Goal: Use online tool/utility: Utilize a website feature to perform a specific function

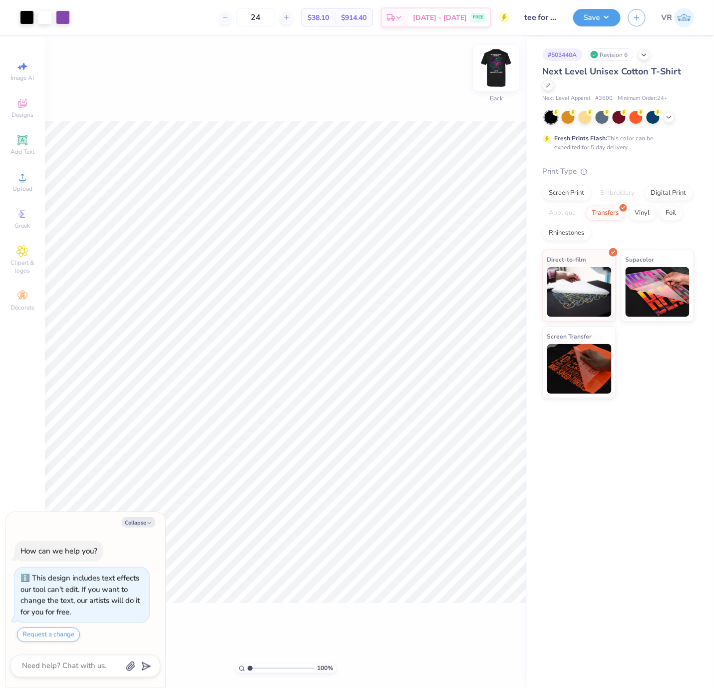
click at [498, 63] on img at bounding box center [496, 68] width 40 height 40
click at [498, 61] on img at bounding box center [496, 68] width 40 height 40
click at [498, 60] on img at bounding box center [496, 68] width 40 height 40
click at [16, 184] on div "Upload" at bounding box center [22, 181] width 35 height 29
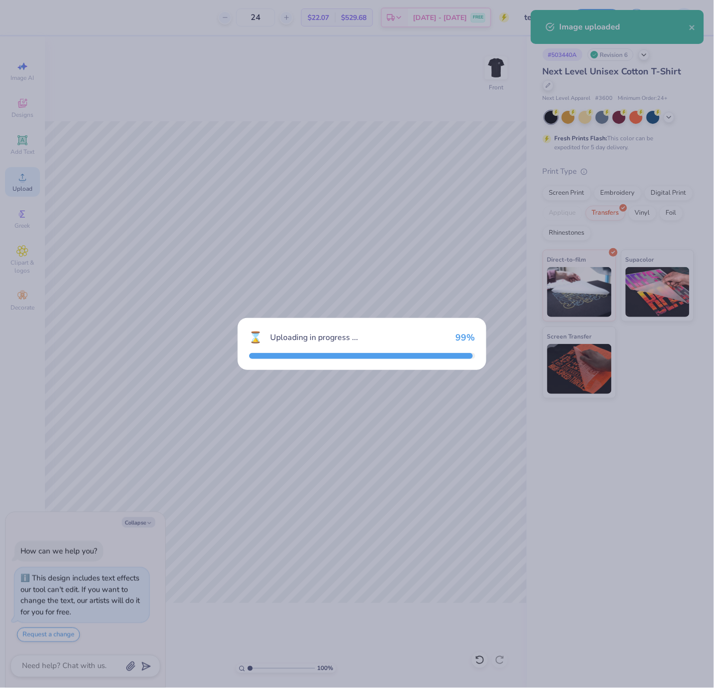
type textarea "x"
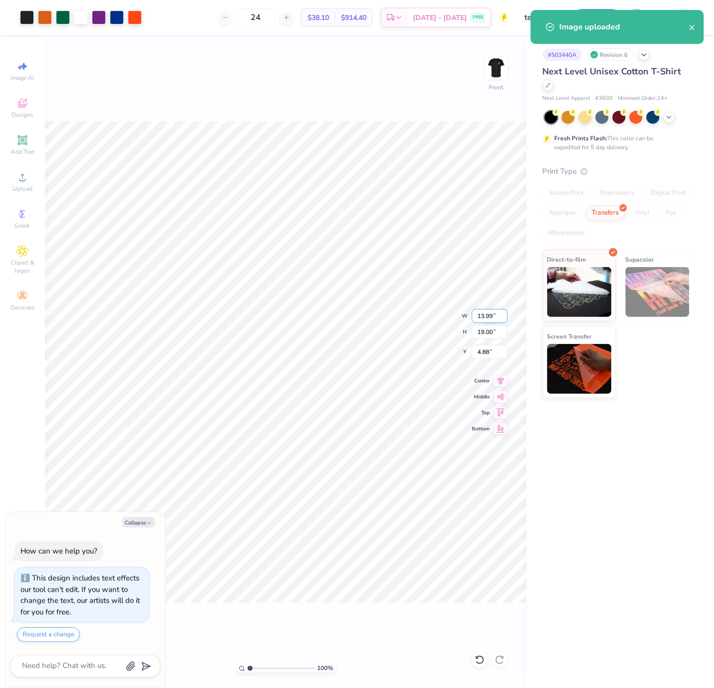
click at [482, 315] on input "13.99" at bounding box center [490, 316] width 36 height 14
type input "12"
type textarea "x"
type input "12.00"
type input "16.30"
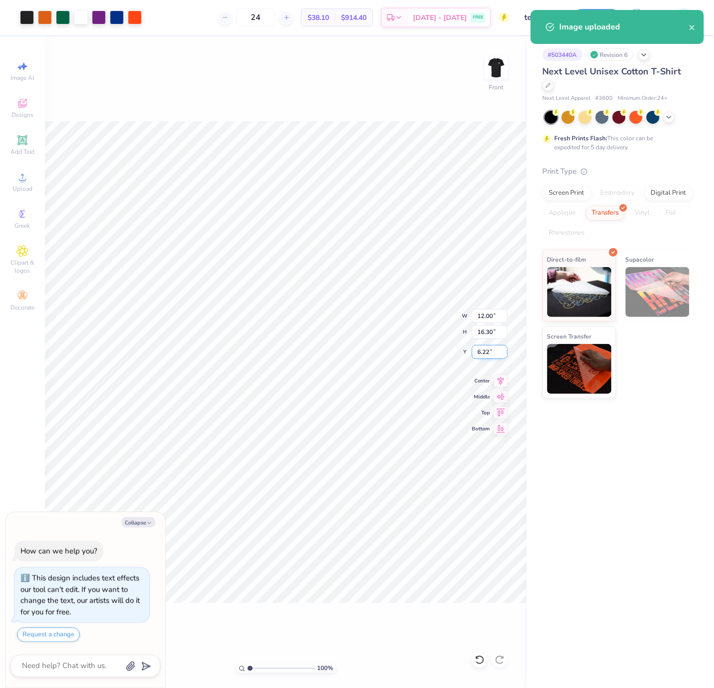
click at [488, 349] on input "6.22" at bounding box center [490, 352] width 36 height 14
type input "3"
type textarea "x"
type input "3.00"
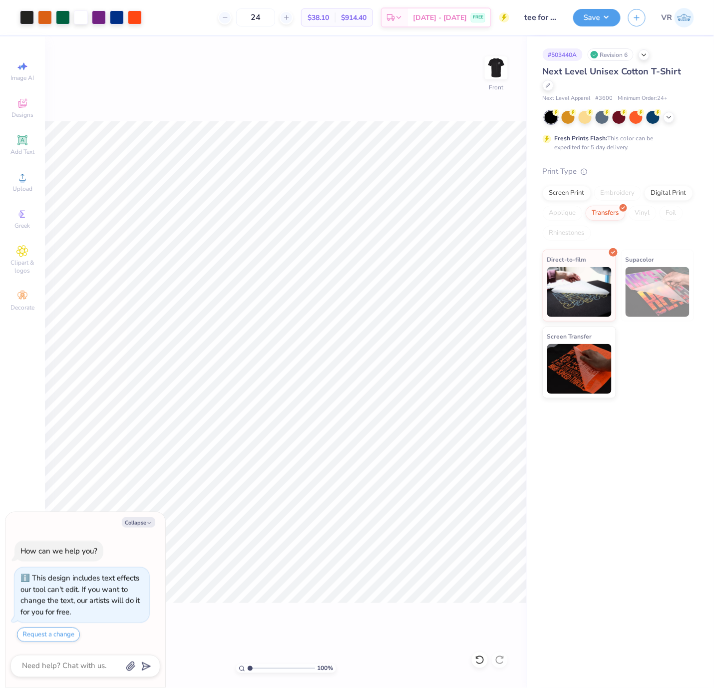
type textarea "x"
click at [481, 333] on input "16.30" at bounding box center [490, 332] width 36 height 14
type input "15"
type textarea "x"
type input "11.04"
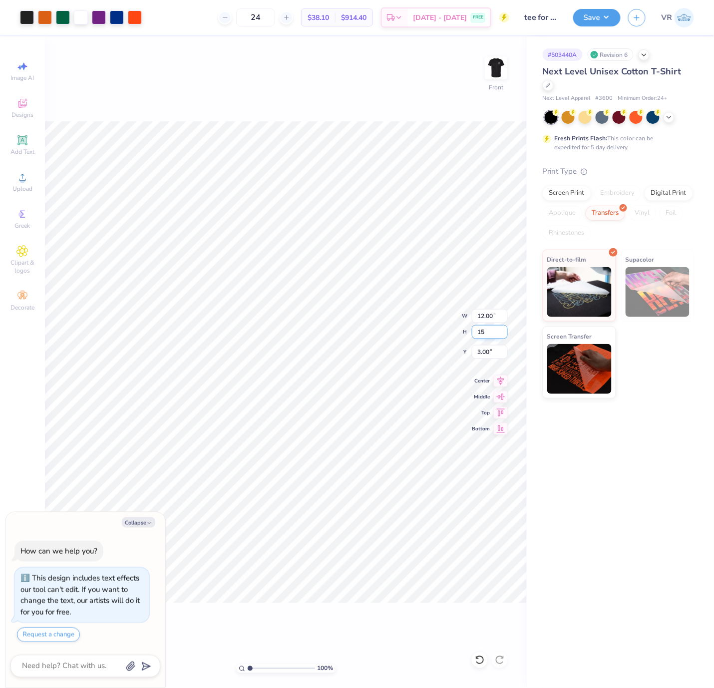
type input "15.00"
click at [494, 352] on input "3.65" at bounding box center [490, 352] width 36 height 14
type input "3"
type textarea "x"
type input "3.00"
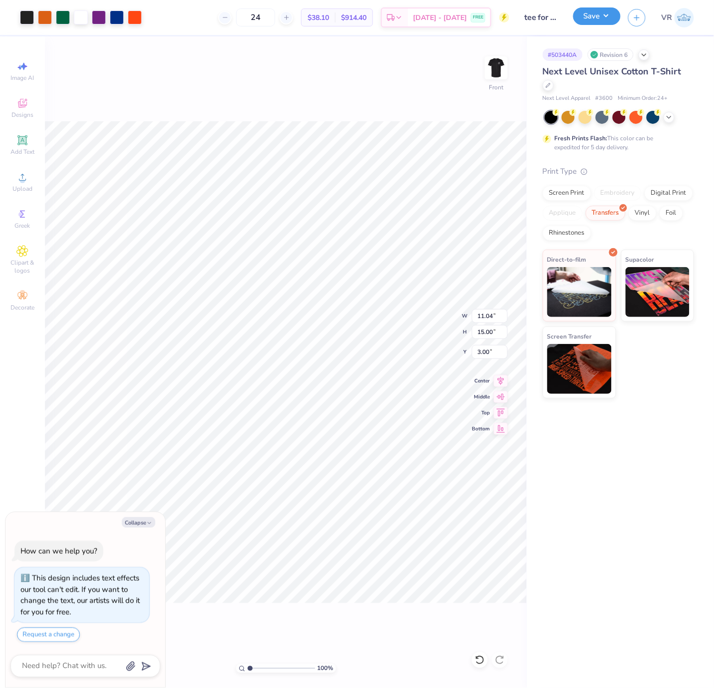
click at [584, 16] on button "Save" at bounding box center [596, 15] width 47 height 17
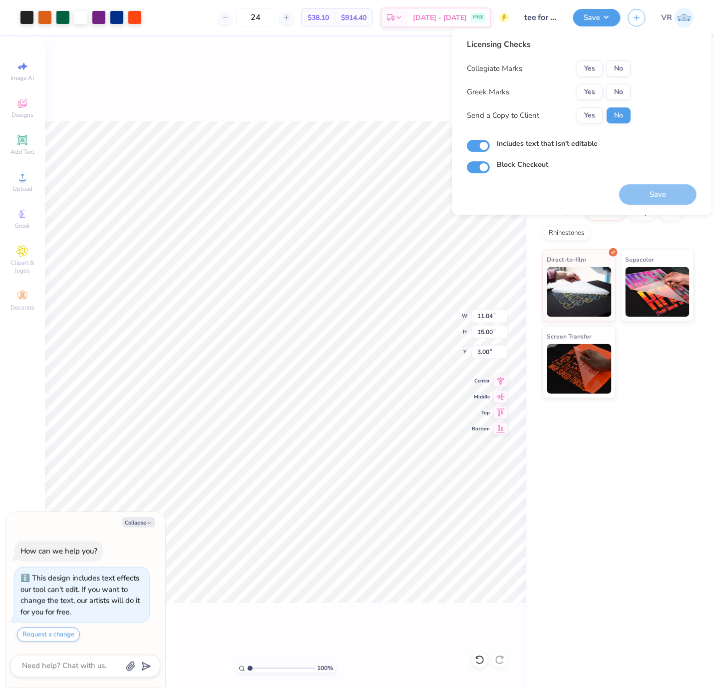
click at [588, 82] on div "Collegiate Marks Yes No Greek Marks Yes No Send a Copy to Client Yes No" at bounding box center [549, 91] width 164 height 63
click at [589, 66] on button "Yes" at bounding box center [590, 68] width 26 height 16
click at [585, 91] on button "Yes" at bounding box center [590, 92] width 26 height 16
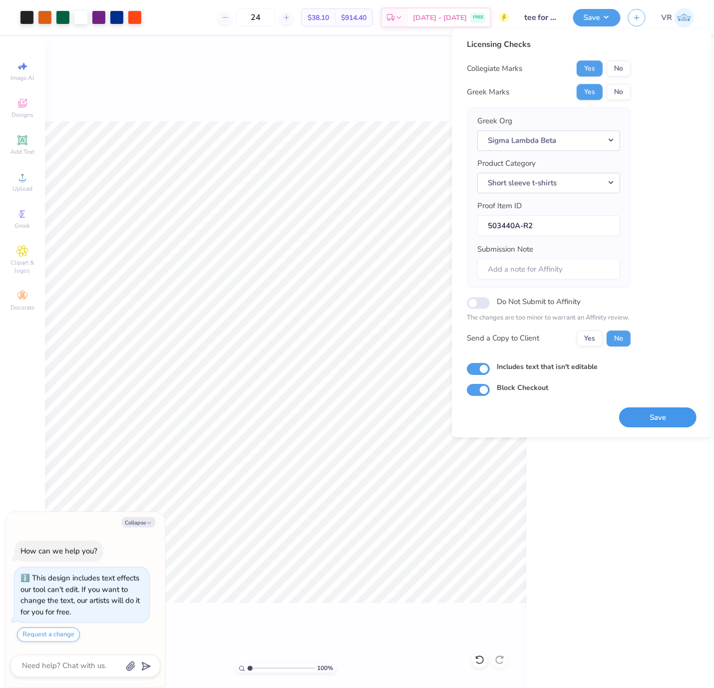
click at [658, 418] on button "Save" at bounding box center [657, 417] width 77 height 20
click at [596, 542] on div "# 503440A Revision 6 Next Level Unisex Cotton T-Shirt Next Level Apparel # 3600…" at bounding box center [620, 362] width 187 height 652
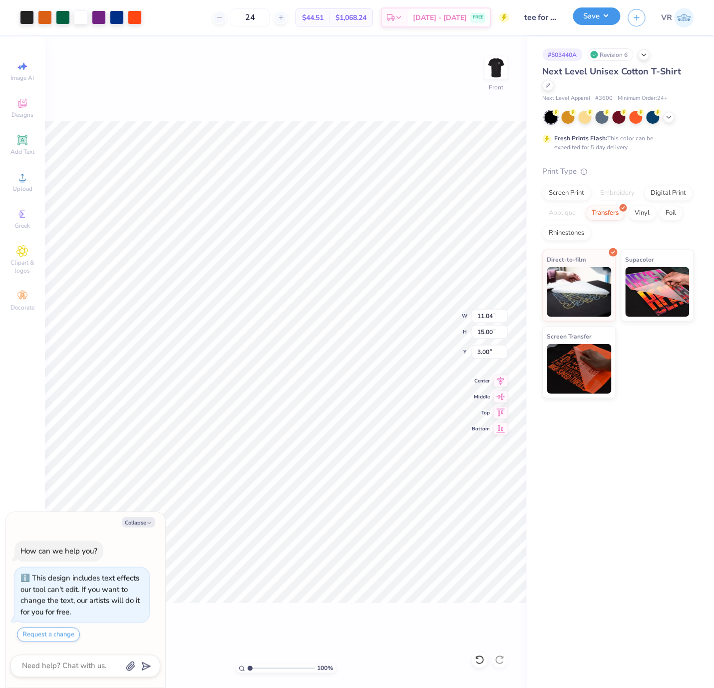
click at [590, 15] on button "Save" at bounding box center [596, 15] width 47 height 17
type textarea "x"
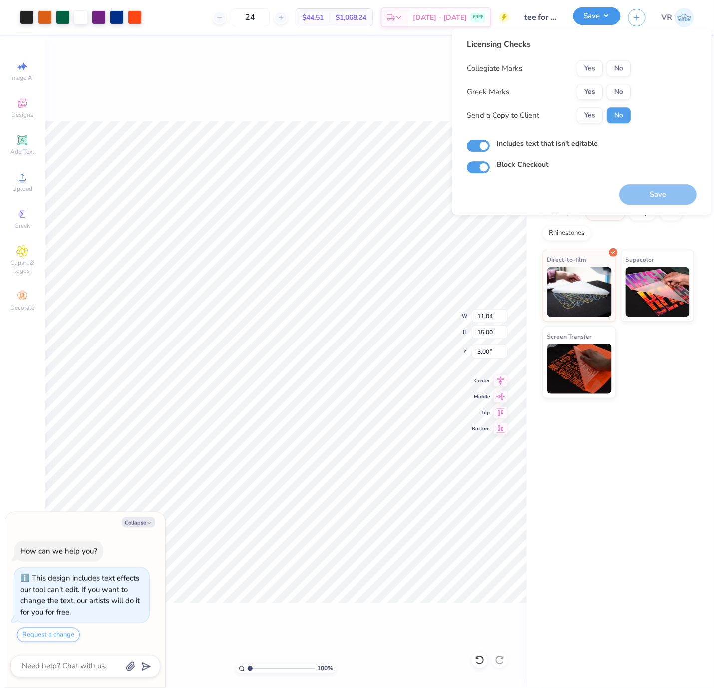
click at [590, 14] on button "Save" at bounding box center [596, 15] width 47 height 17
